Goal: Navigation & Orientation: Find specific page/section

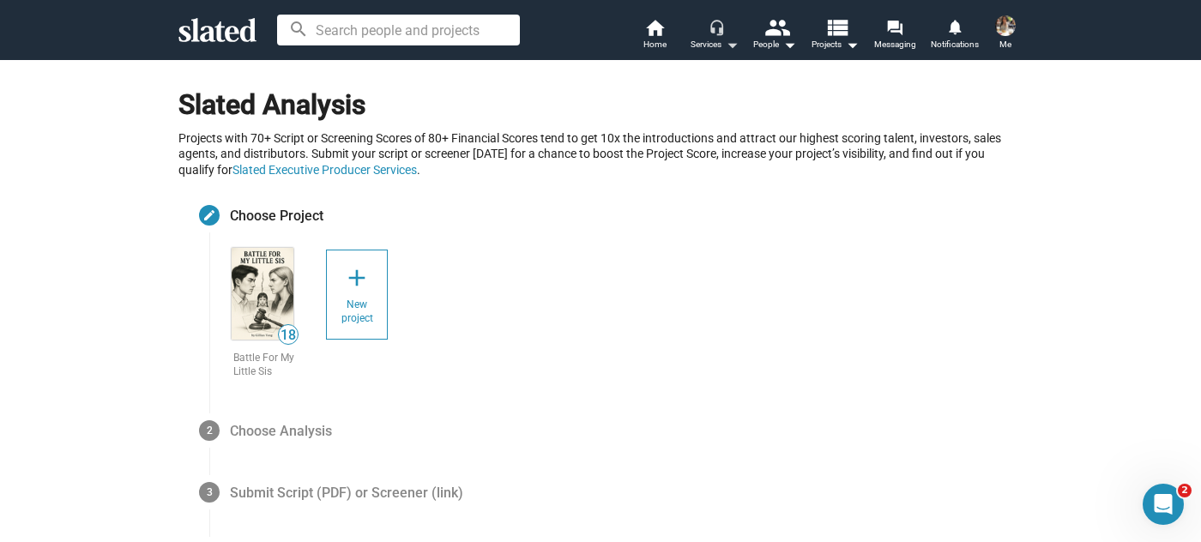
click at [711, 33] on mat-icon "headset_mic" at bounding box center [715, 26] width 15 height 15
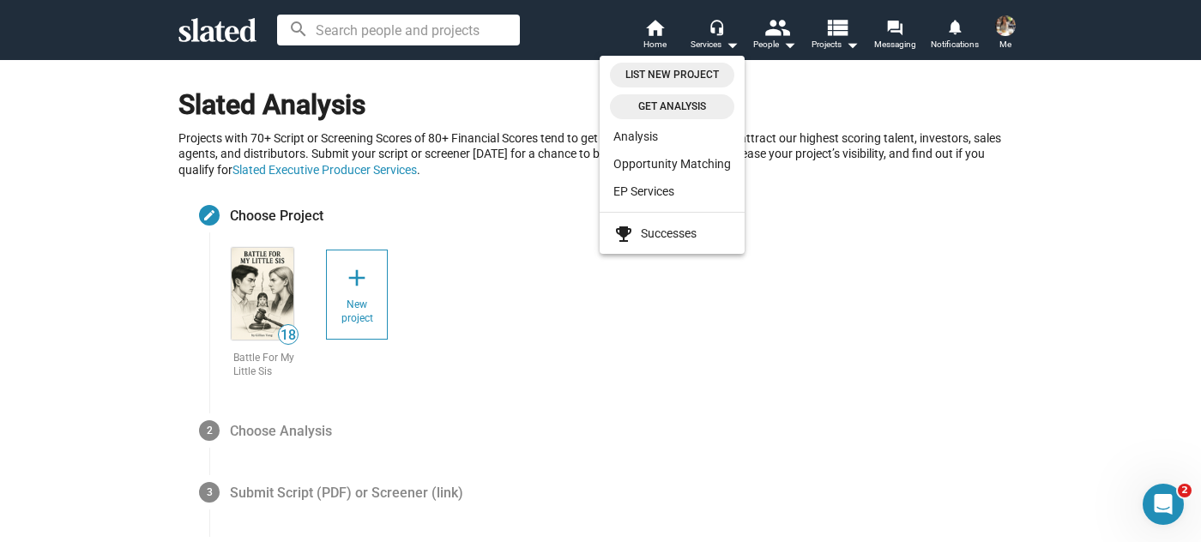
click at [690, 108] on span "Get analysis" at bounding box center [672, 107] width 104 height 18
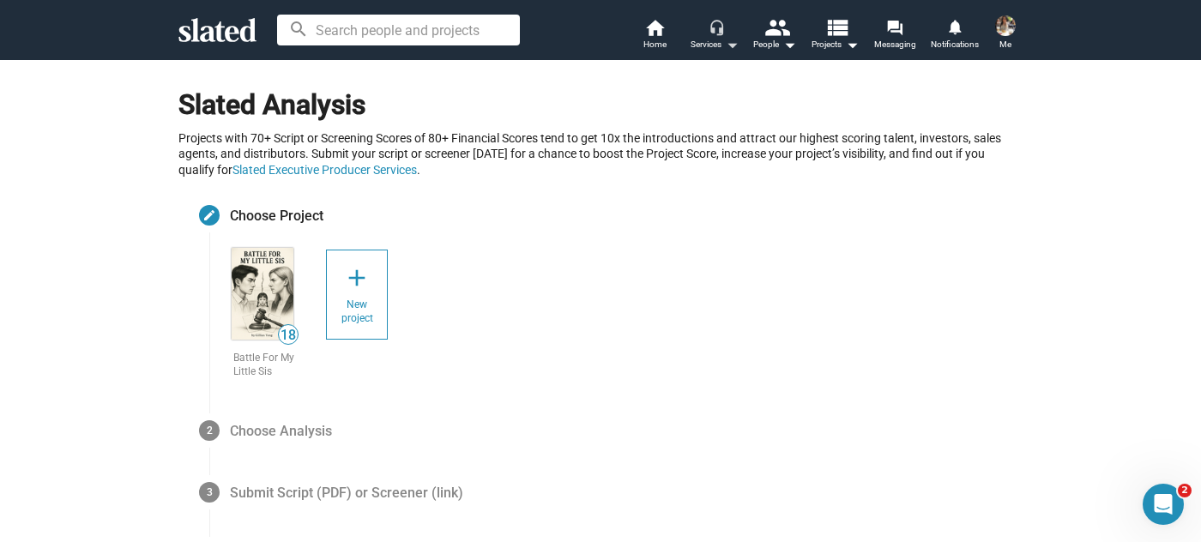
click at [720, 37] on div "Services arrow_drop_down" at bounding box center [714, 44] width 48 height 21
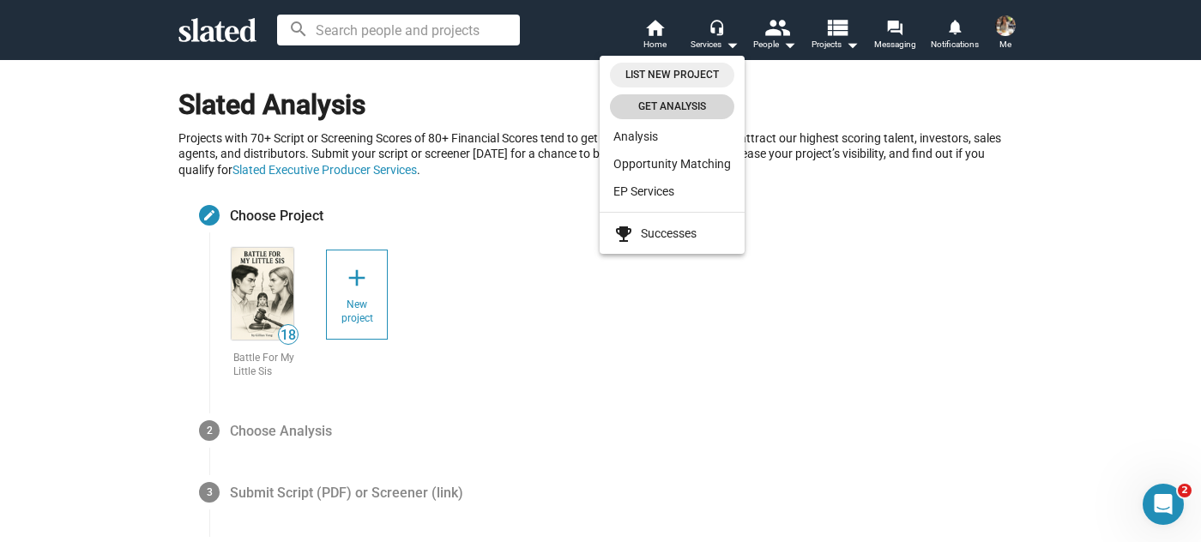
click at [663, 105] on span "Get analysis" at bounding box center [672, 107] width 104 height 18
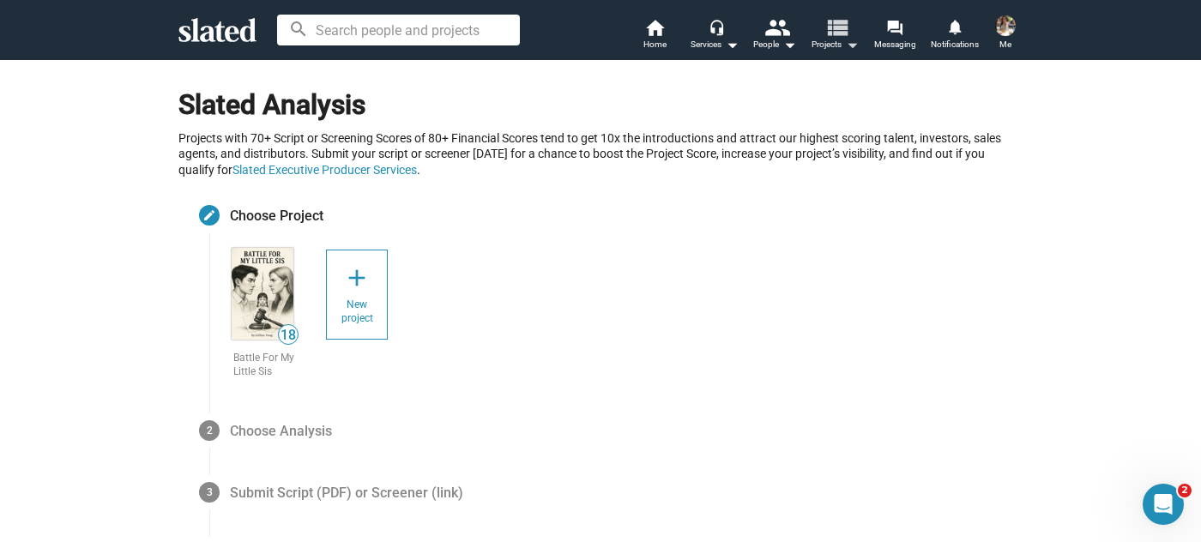
click at [855, 39] on mat-icon "arrow_drop_down" at bounding box center [851, 44] width 21 height 21
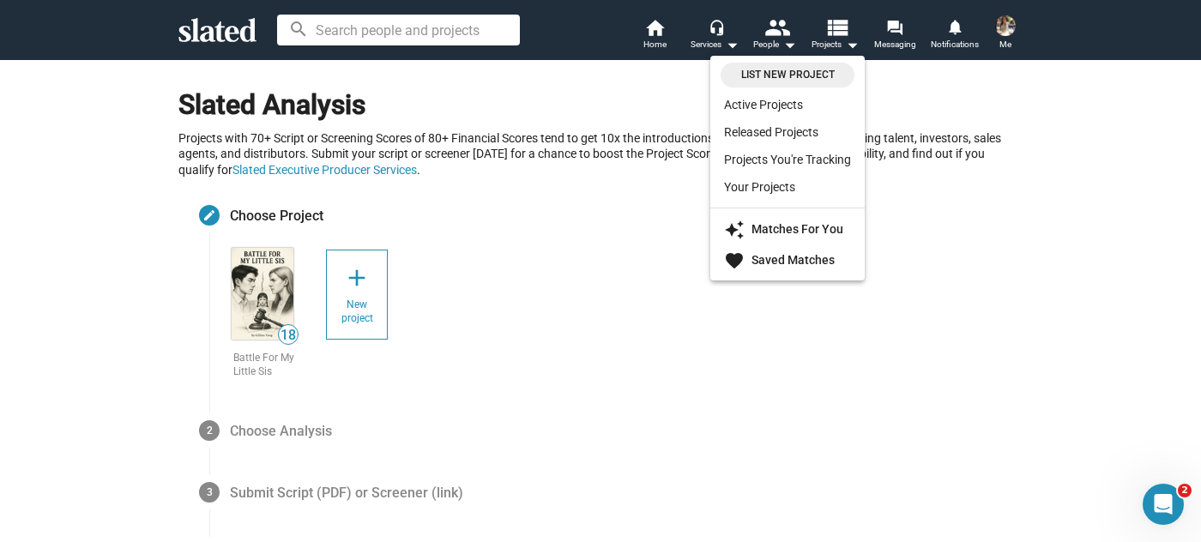
click at [703, 40] on div at bounding box center [600, 271] width 1201 height 542
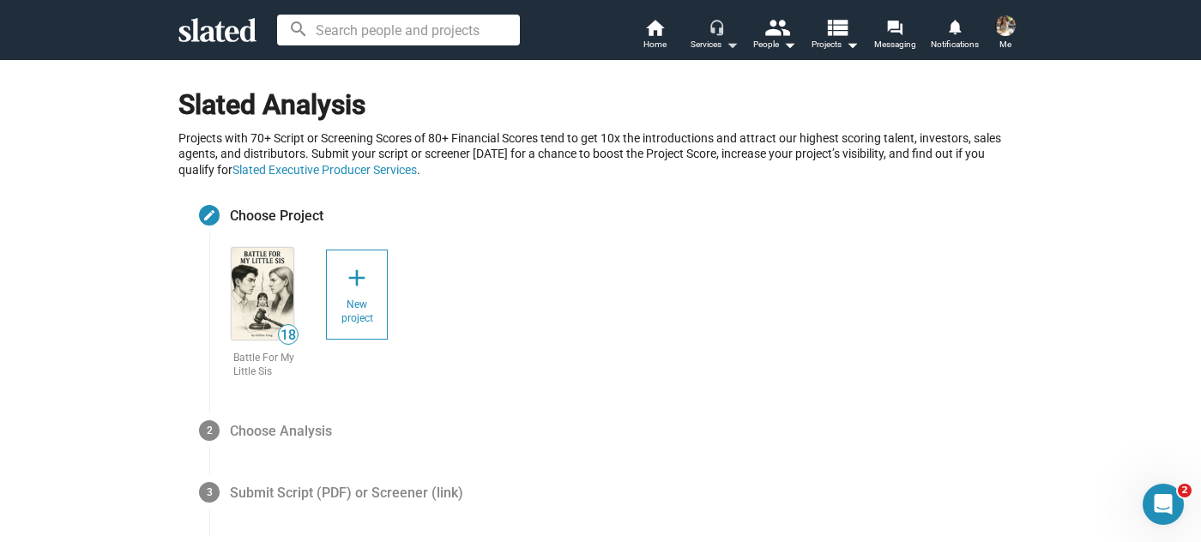
click at [703, 45] on div "Services arrow_drop_down" at bounding box center [714, 44] width 48 height 21
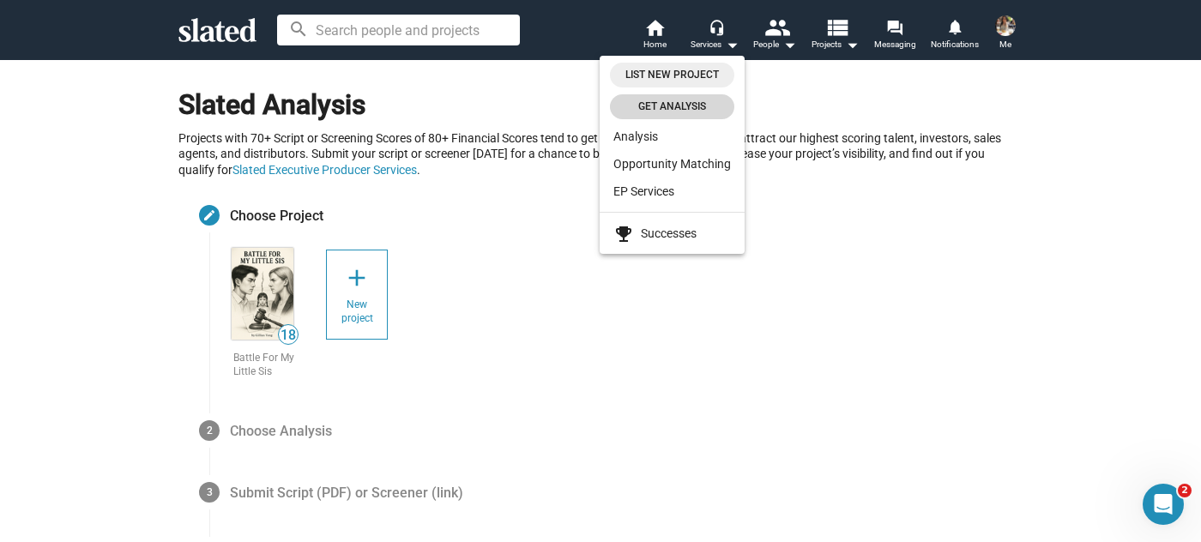
click at [681, 107] on span "Get analysis" at bounding box center [672, 107] width 104 height 18
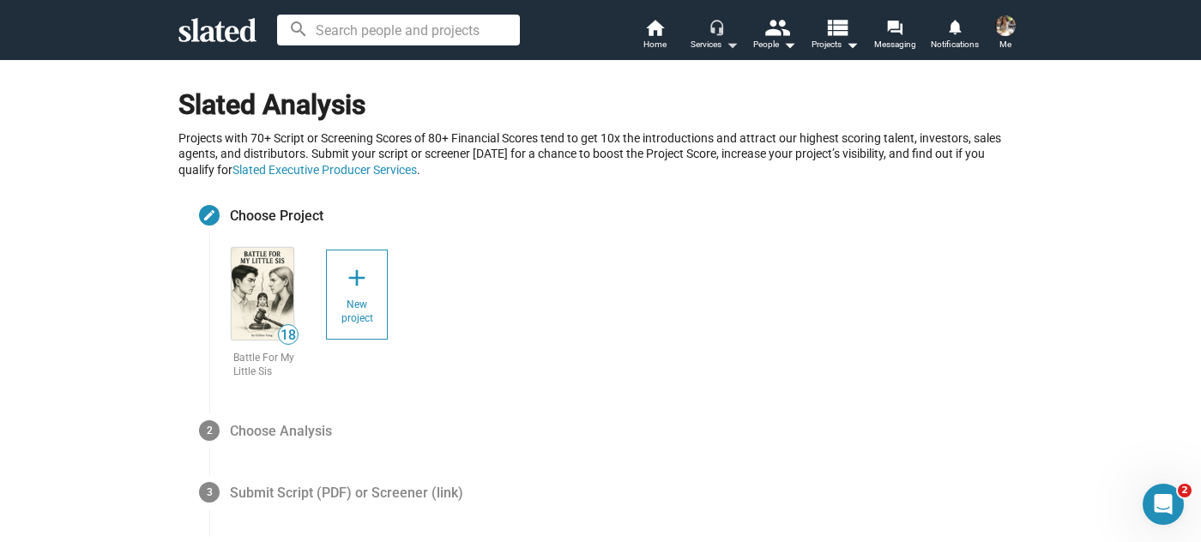
click at [711, 37] on div "Services arrow_drop_down" at bounding box center [714, 44] width 48 height 21
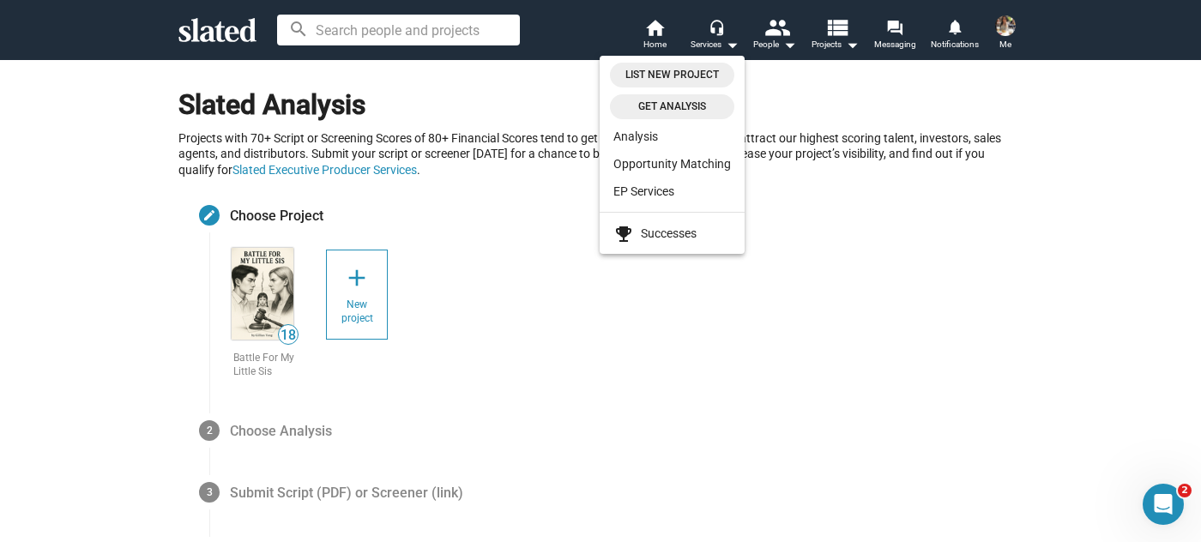
click at [256, 265] on div at bounding box center [600, 271] width 1201 height 542
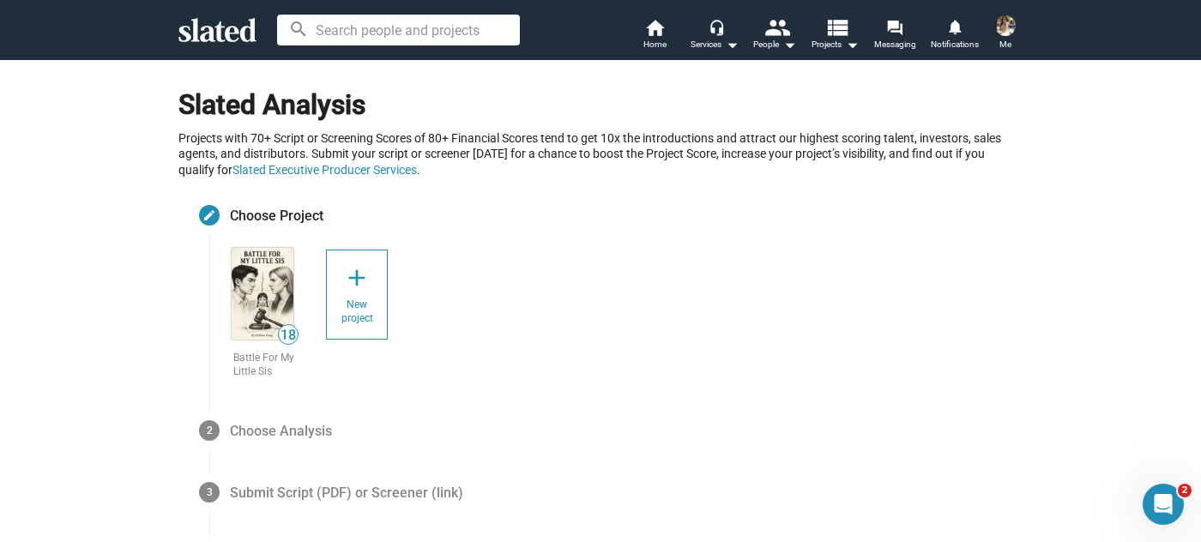
click at [260, 268] on img at bounding box center [263, 294] width 62 height 92
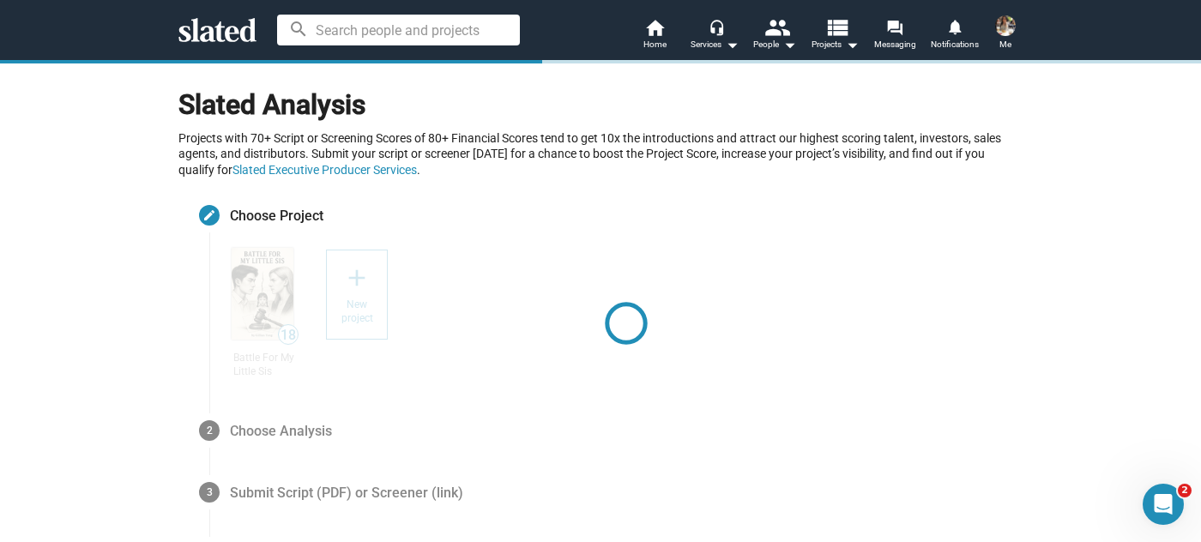
click at [262, 267] on div at bounding box center [626, 323] width 792 height 154
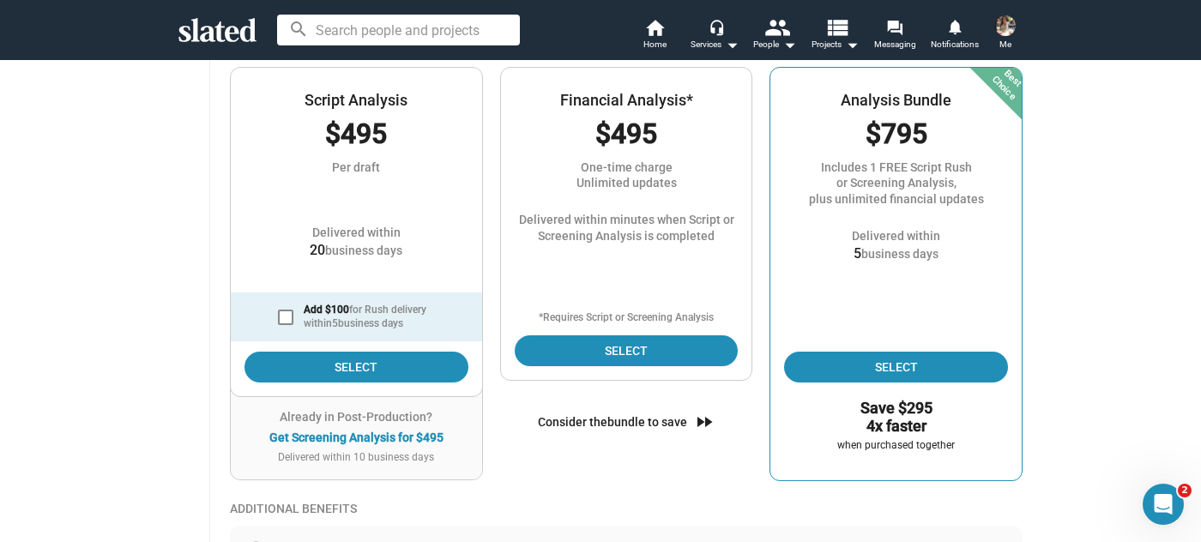
scroll to position [77, 0]
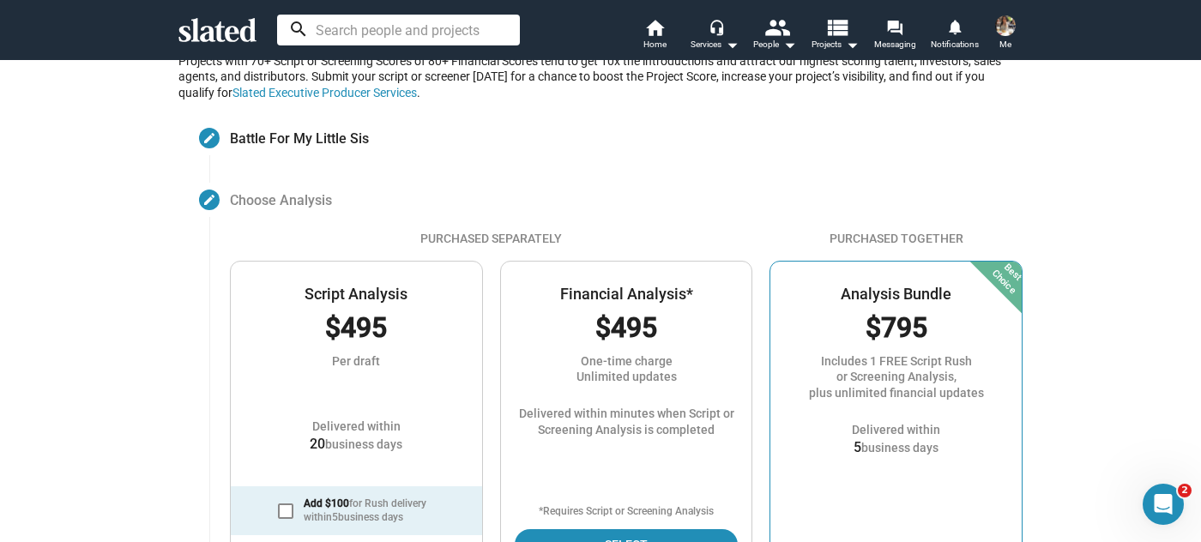
click at [366, 33] on input at bounding box center [398, 30] width 243 height 31
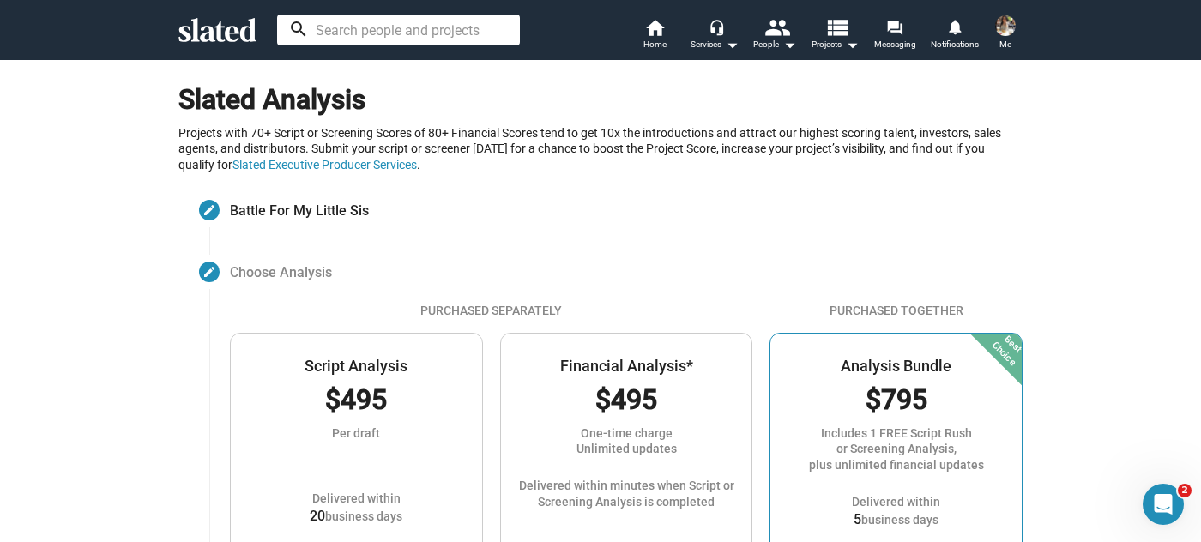
scroll to position [0, 0]
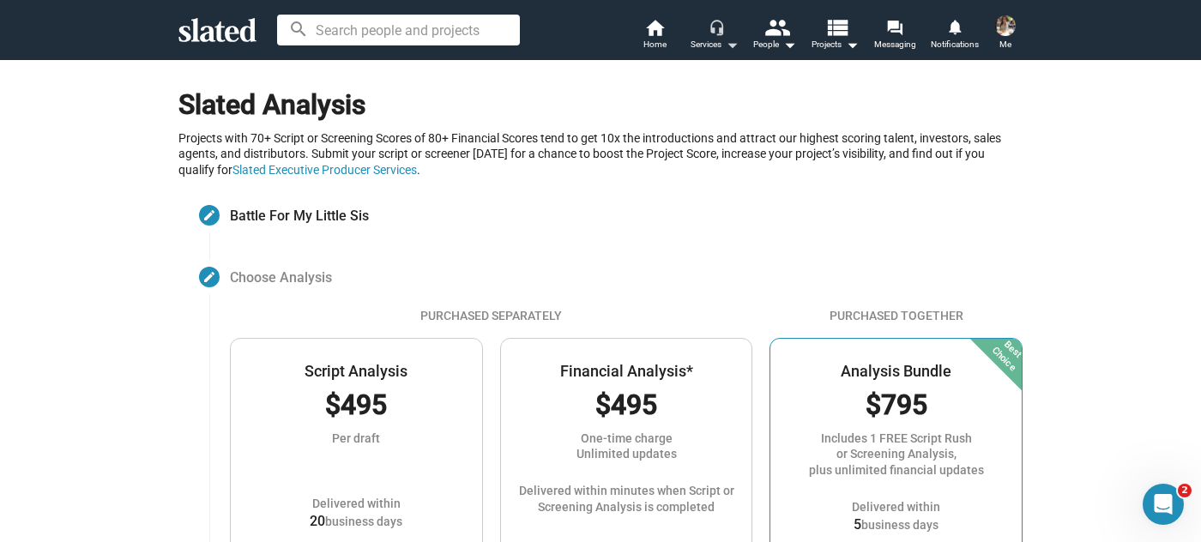
click at [711, 38] on div "Services arrow_drop_down" at bounding box center [714, 44] width 48 height 21
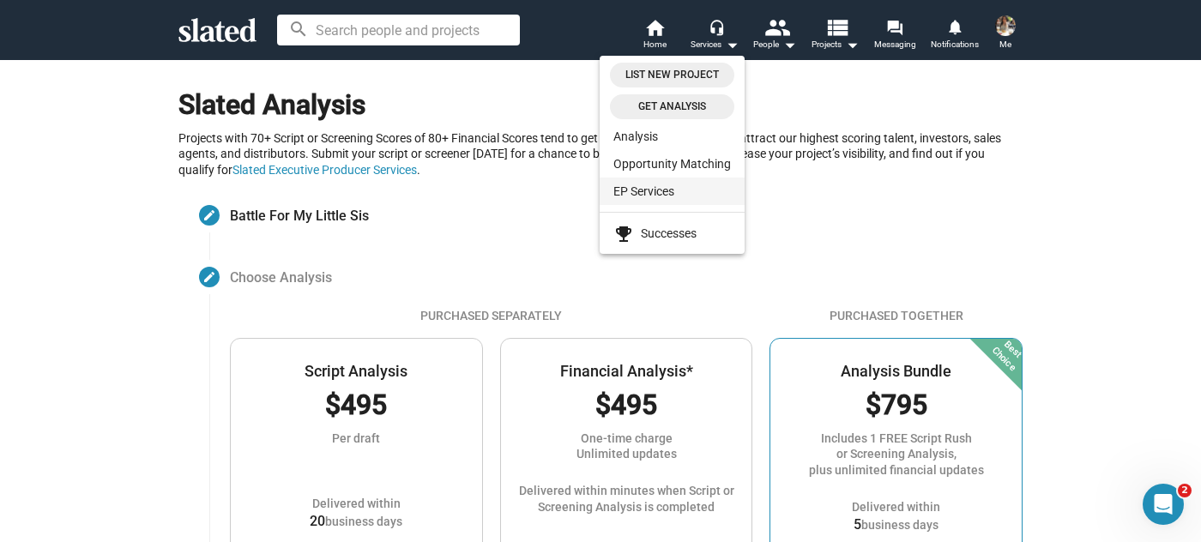
click at [669, 201] on link "EP Services" at bounding box center [672, 191] width 145 height 27
